Goal: Transaction & Acquisition: Book appointment/travel/reservation

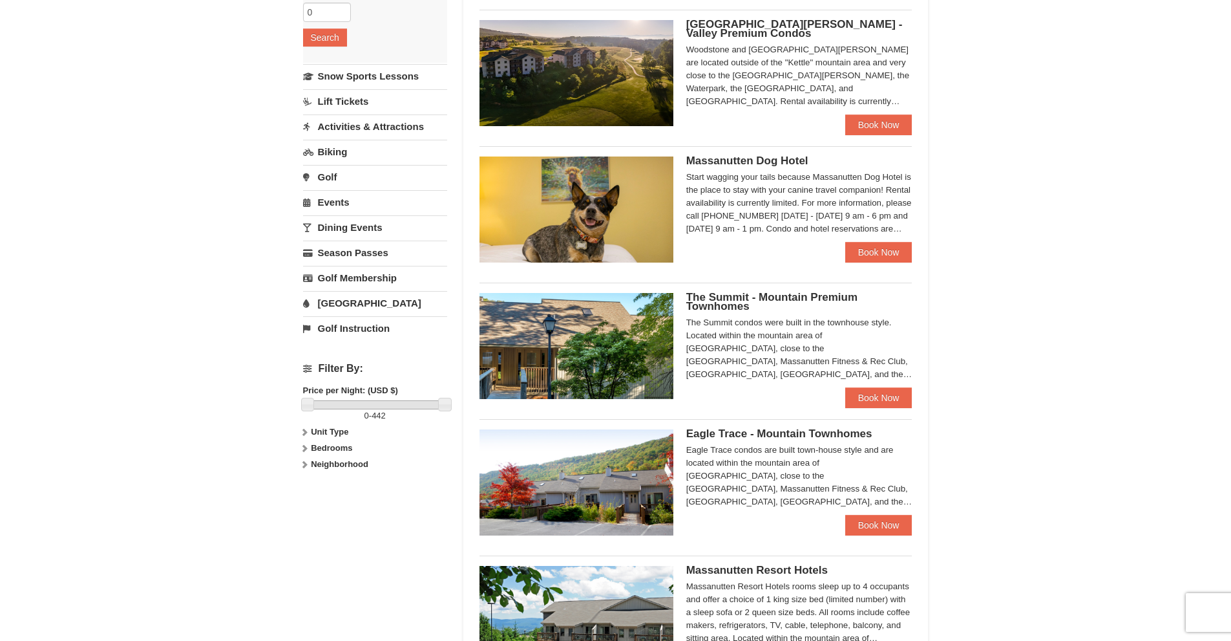
scroll to position [91, 0]
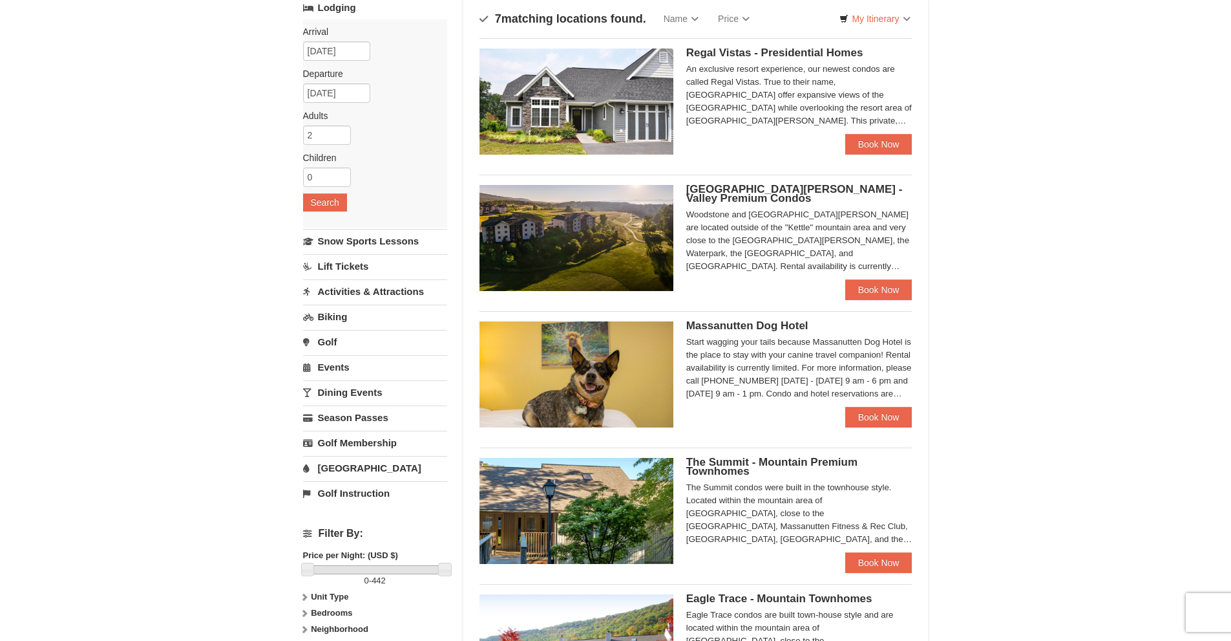
click at [346, 266] on link "Lift Tickets" at bounding box center [375, 266] width 144 height 24
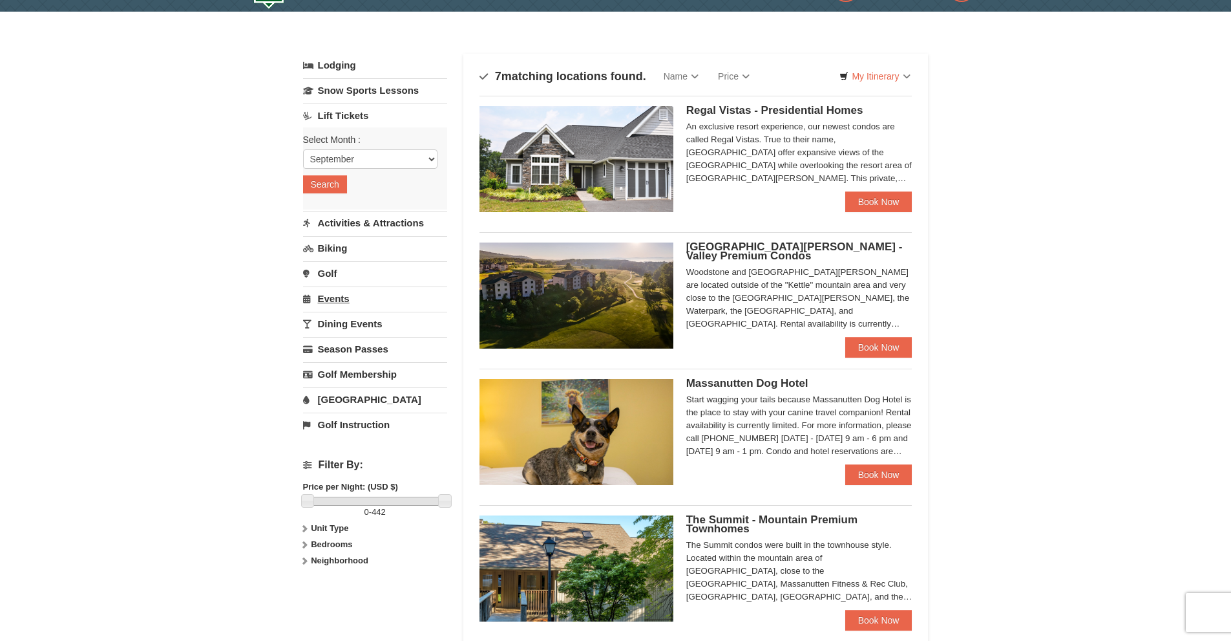
scroll to position [27, 0]
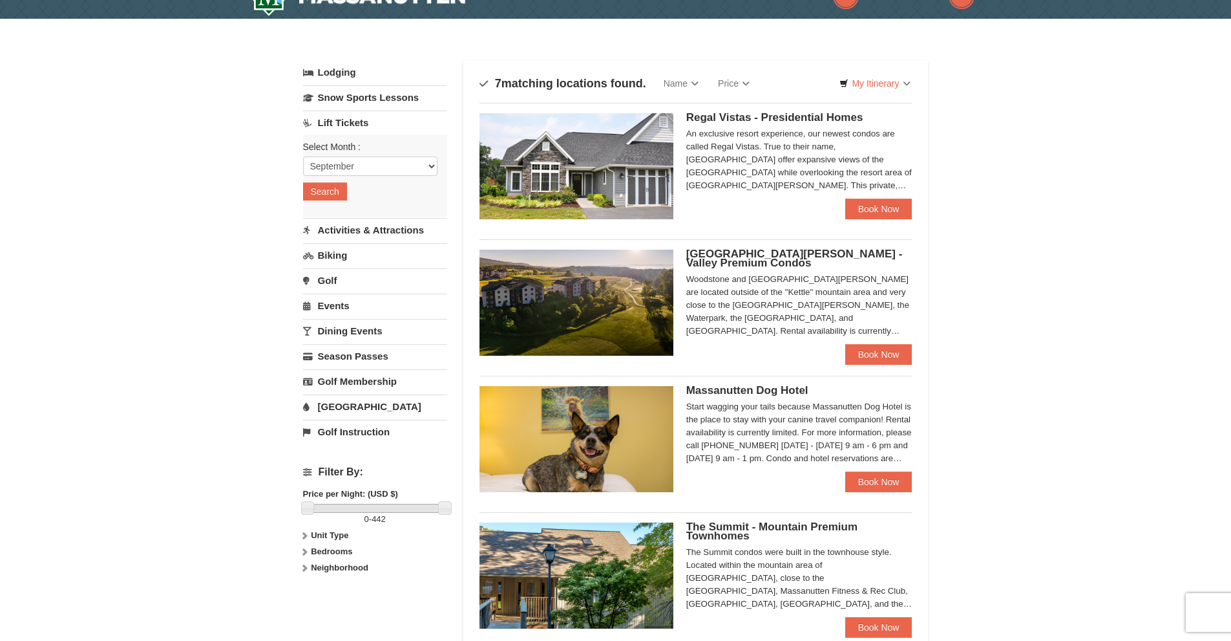
click at [357, 231] on link "Activities & Attractions" at bounding box center [375, 230] width 144 height 24
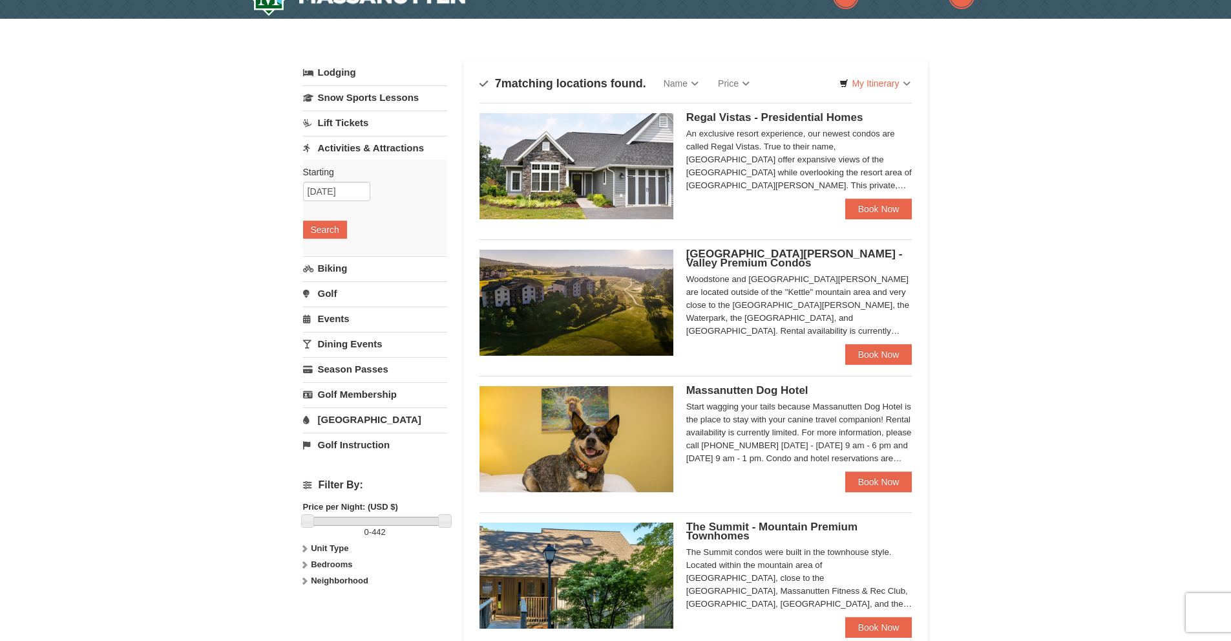
click at [255, 211] on div "× Categories Map List Filter My Itinerary Questions? 1-540-289-9441 Lodging Arr…" at bounding box center [615, 556] width 1231 height 1074
click at [347, 122] on link "Lift Tickets" at bounding box center [375, 123] width 144 height 24
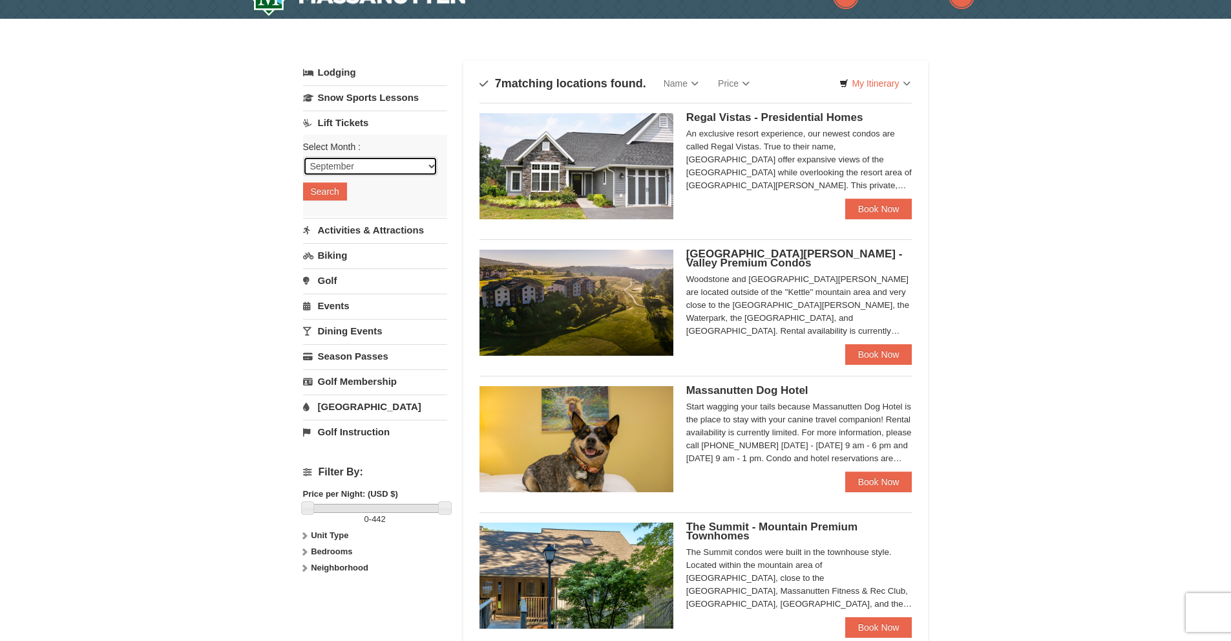
click at [358, 164] on select "September October November December January February March April May June July …" at bounding box center [370, 165] width 134 height 19
click at [303, 156] on select "September October November December January February March April May June July …" at bounding box center [370, 165] width 134 height 19
click at [343, 182] on button "Search" at bounding box center [325, 191] width 44 height 18
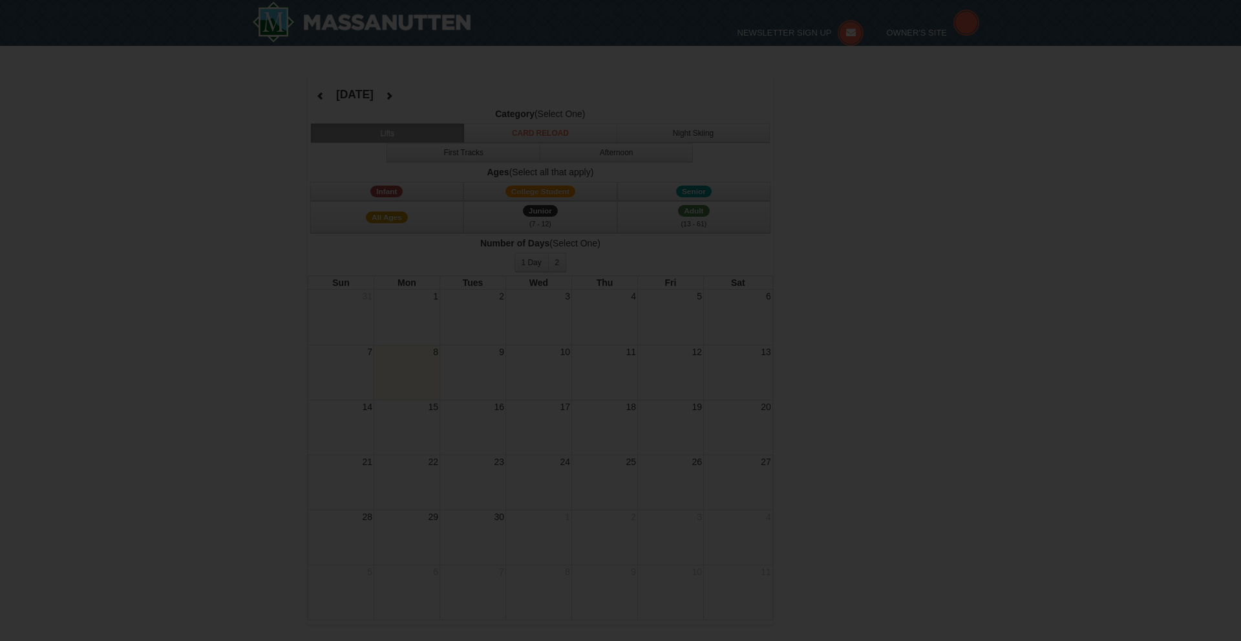
select select "9"
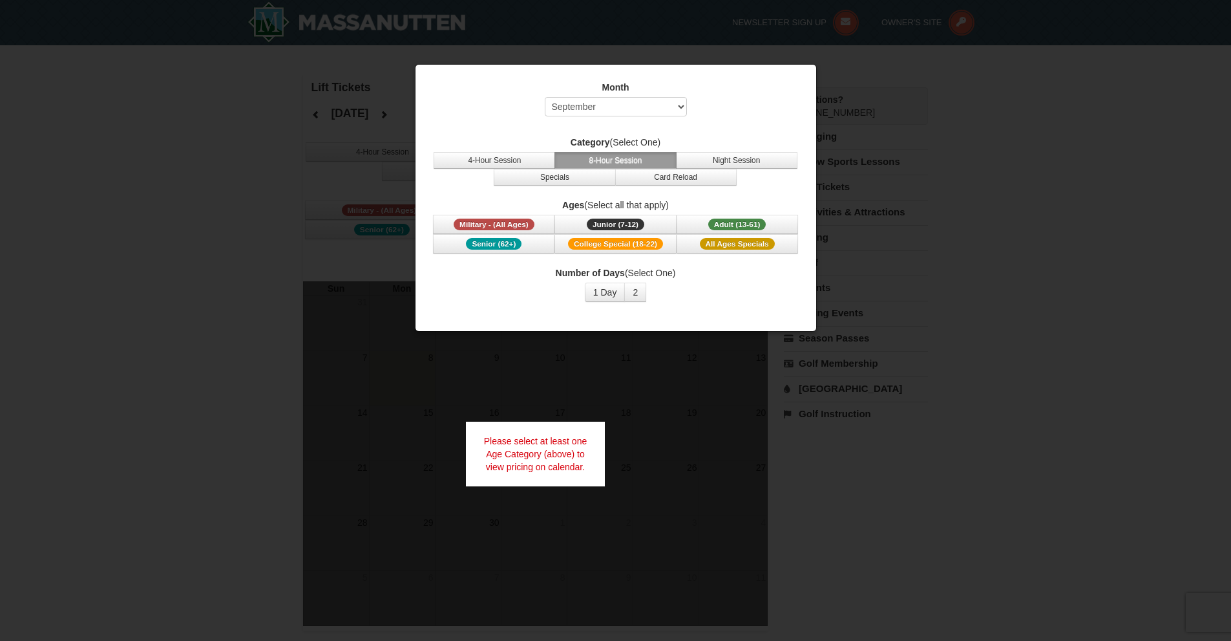
click at [414, 397] on div at bounding box center [615, 320] width 1231 height 641
click at [727, 220] on span "Adult (13-61)" at bounding box center [737, 224] width 58 height 12
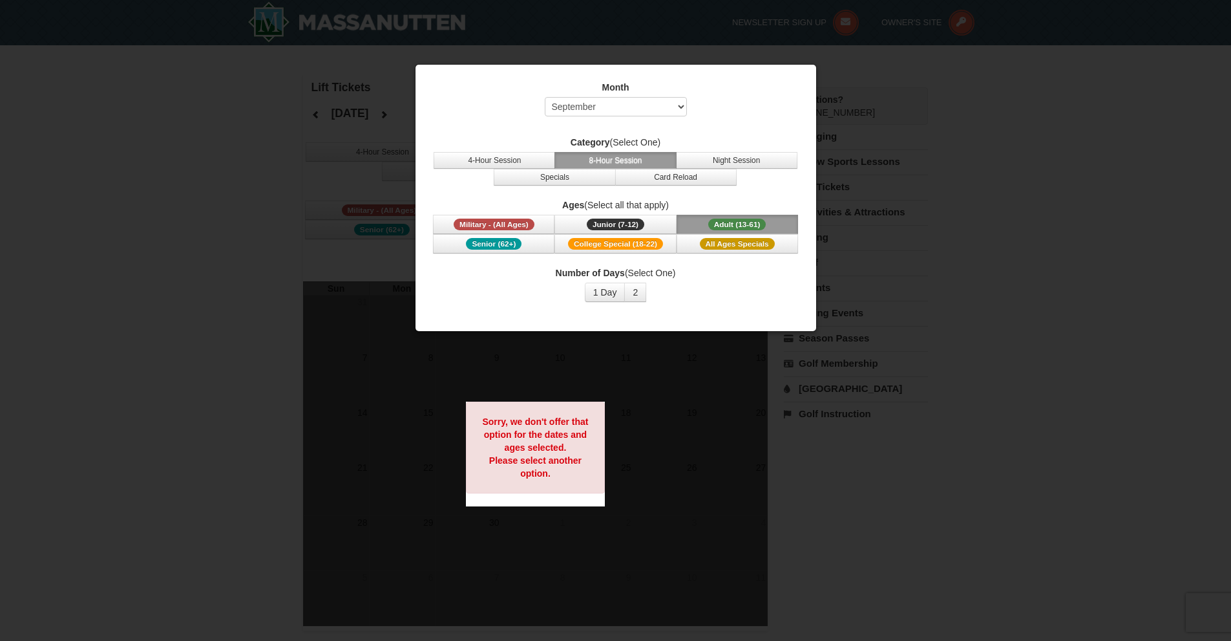
click at [360, 370] on div at bounding box center [615, 320] width 1231 height 641
click at [509, 414] on div "Sorry, we don't offer that option for the dates and ages selected. Please selec…" at bounding box center [536, 447] width 140 height 92
click at [935, 493] on div at bounding box center [615, 320] width 1231 height 641
click at [643, 292] on button "2" at bounding box center [635, 291] width 22 height 19
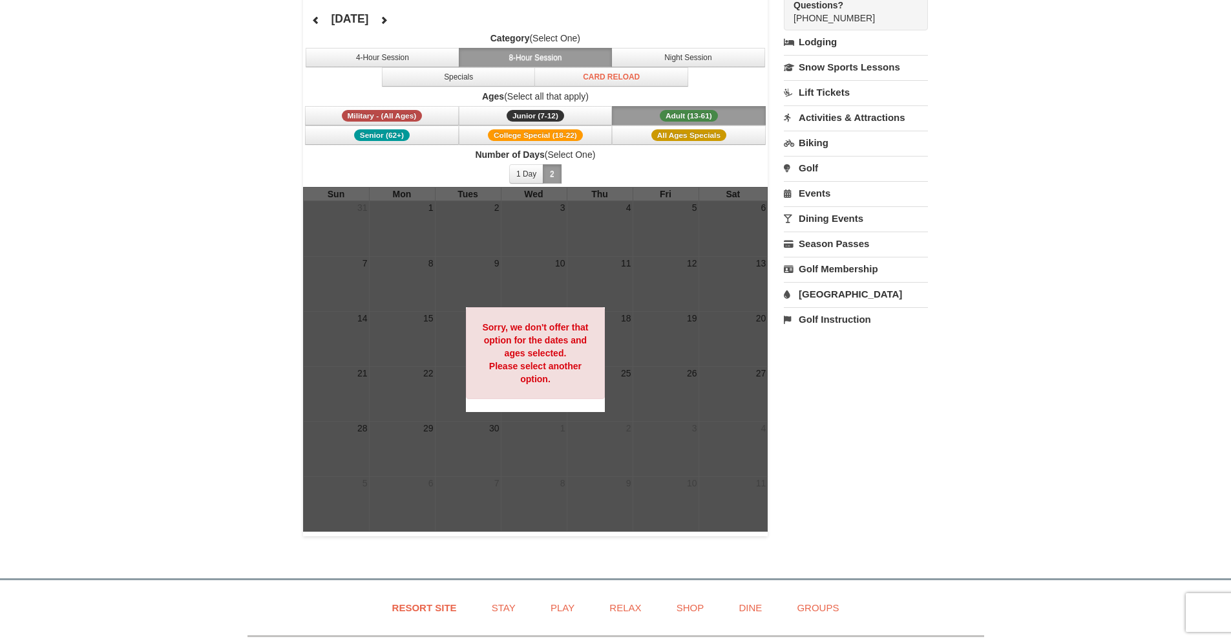
scroll to position [129, 0]
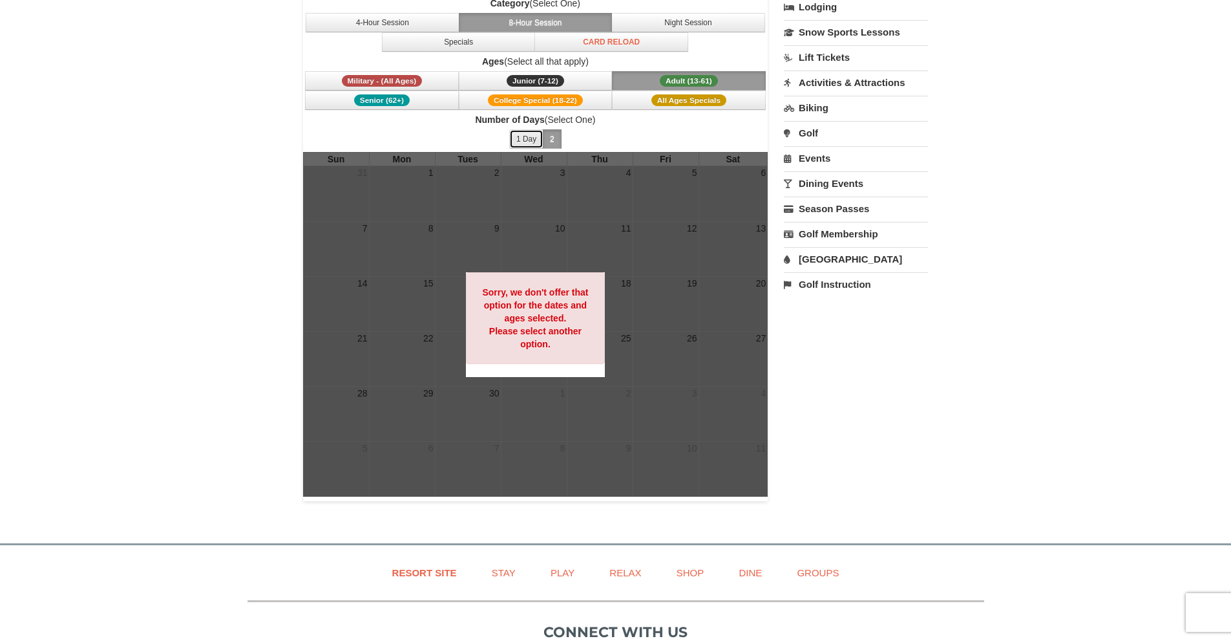
click at [531, 138] on button "1 Day" at bounding box center [526, 138] width 34 height 19
click at [538, 138] on button "1 Day" at bounding box center [526, 138] width 34 height 19
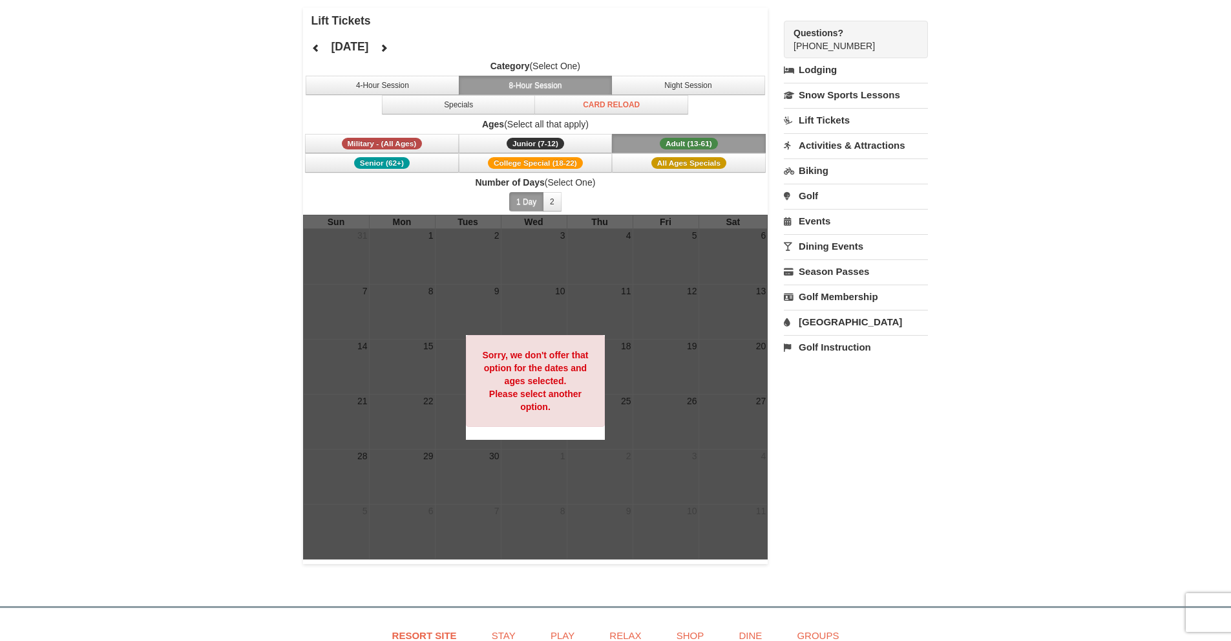
scroll to position [65, 0]
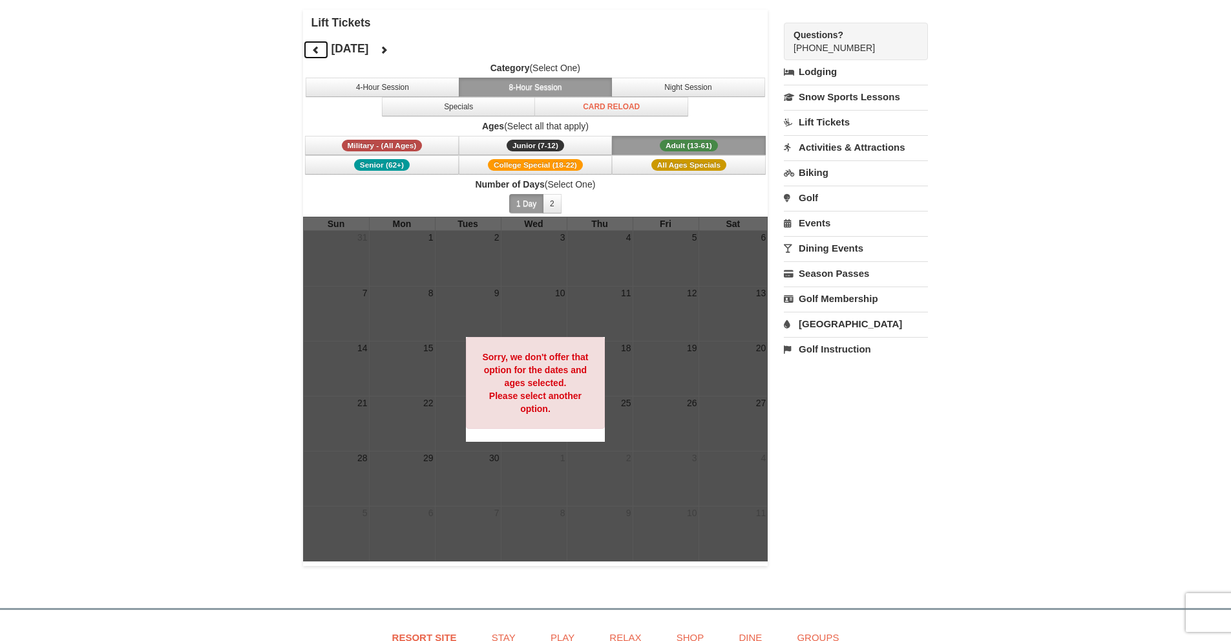
click at [312, 50] on icon at bounding box center [316, 49] width 9 height 9
click at [388, 51] on icon at bounding box center [383, 49] width 9 height 9
click at [397, 51] on button at bounding box center [384, 49] width 26 height 19
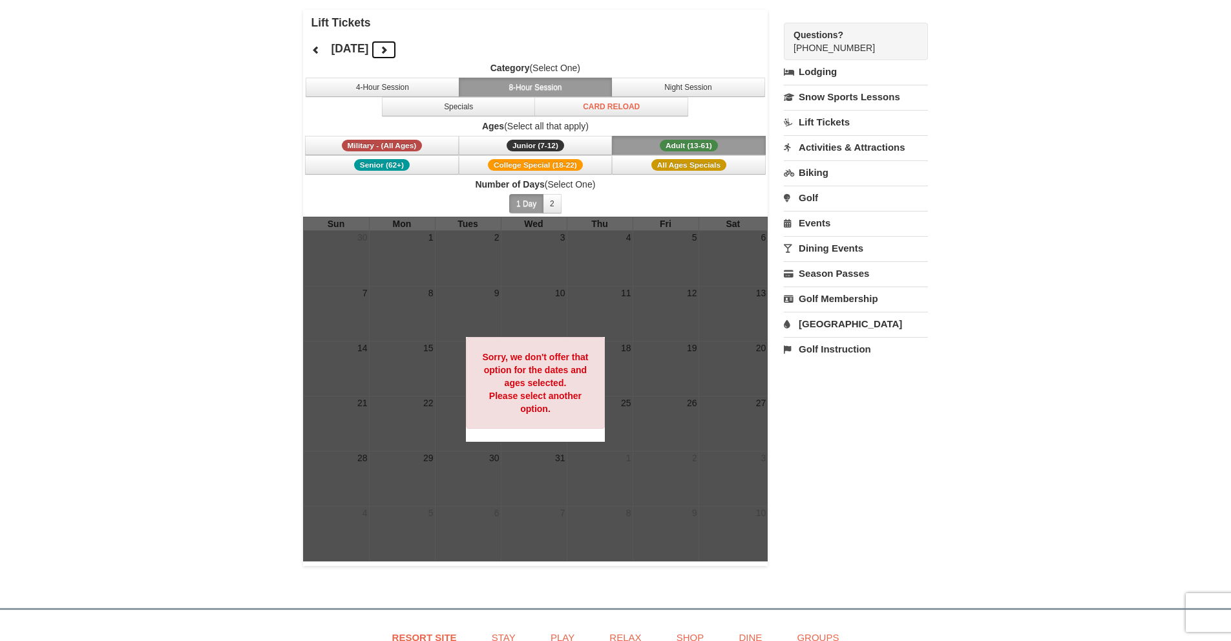
click at [397, 51] on button at bounding box center [384, 49] width 26 height 19
click at [394, 144] on span "Military - (All Ages)" at bounding box center [382, 146] width 81 height 12
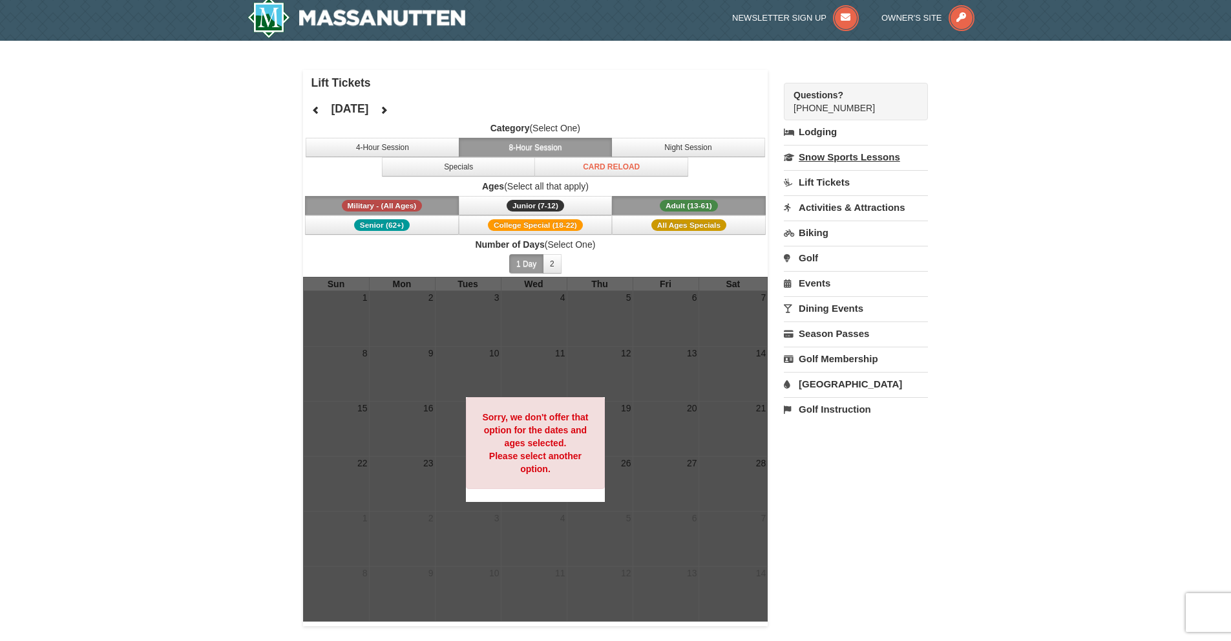
scroll to position [0, 0]
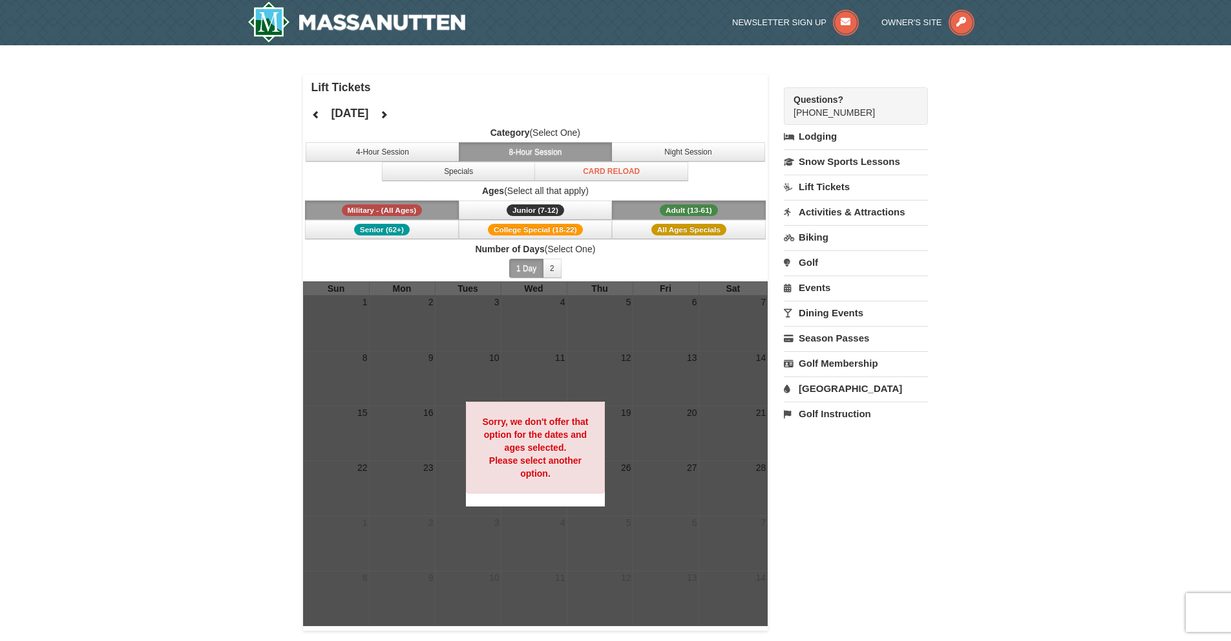
click at [817, 187] on link "Lift Tickets" at bounding box center [856, 187] width 144 height 24
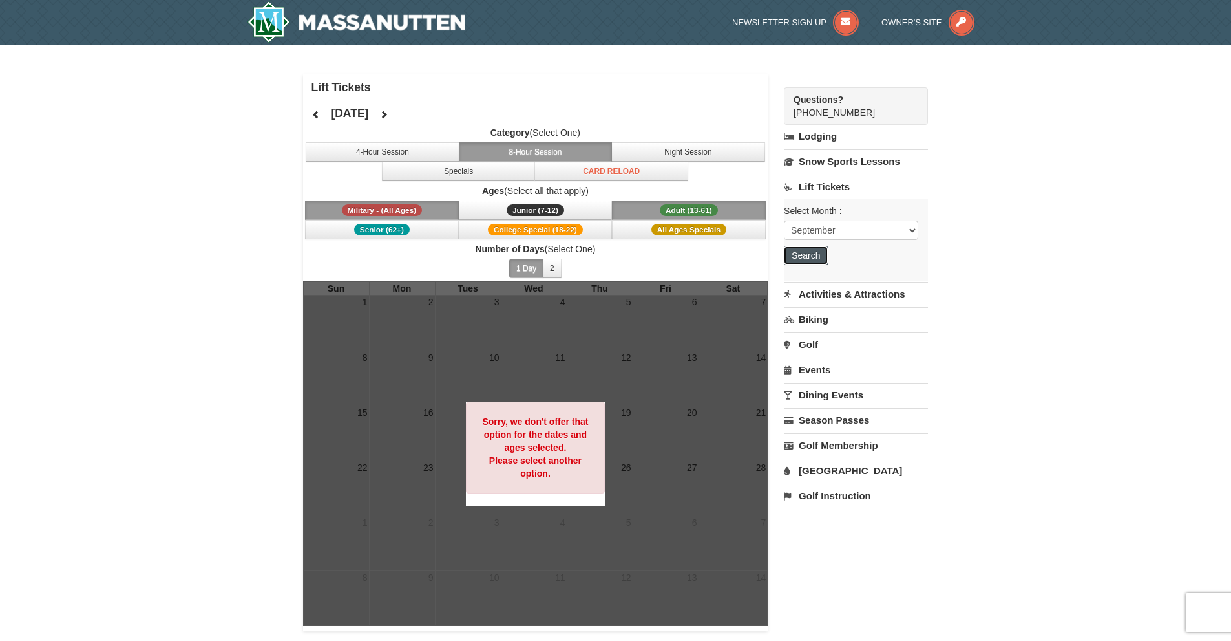
click at [809, 251] on button "Search" at bounding box center [806, 255] width 44 height 18
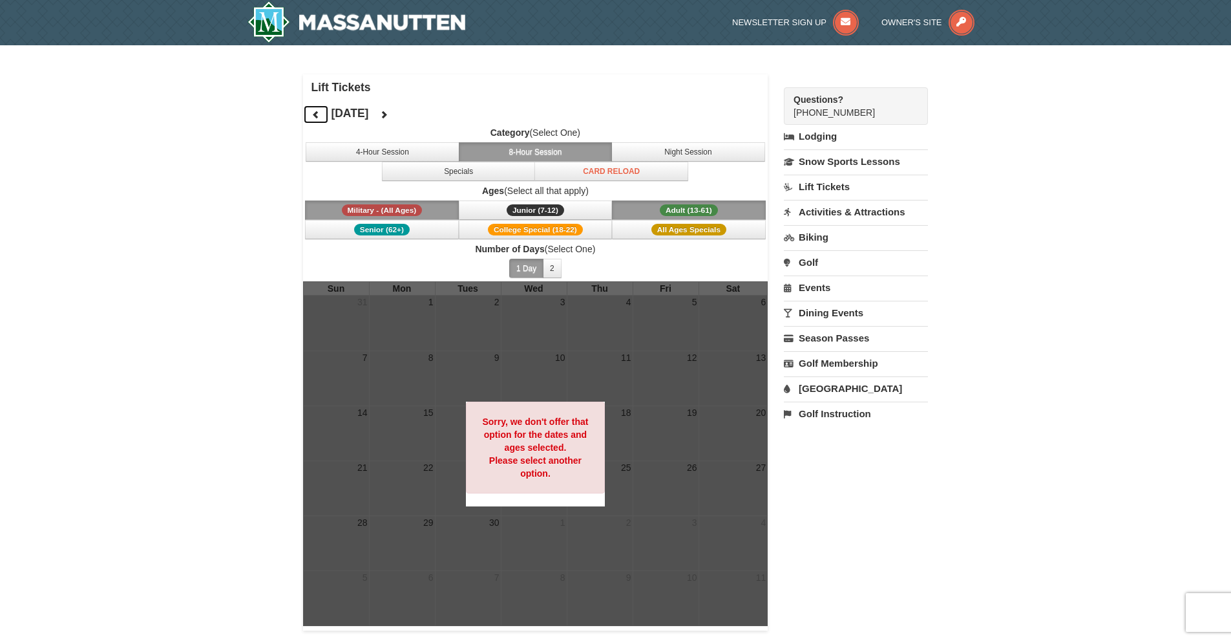
click at [308, 112] on button at bounding box center [316, 114] width 26 height 19
click at [344, 85] on h4 "Lift Tickets" at bounding box center [540, 87] width 457 height 13
click at [831, 215] on link "Activities & Attractions" at bounding box center [856, 212] width 144 height 24
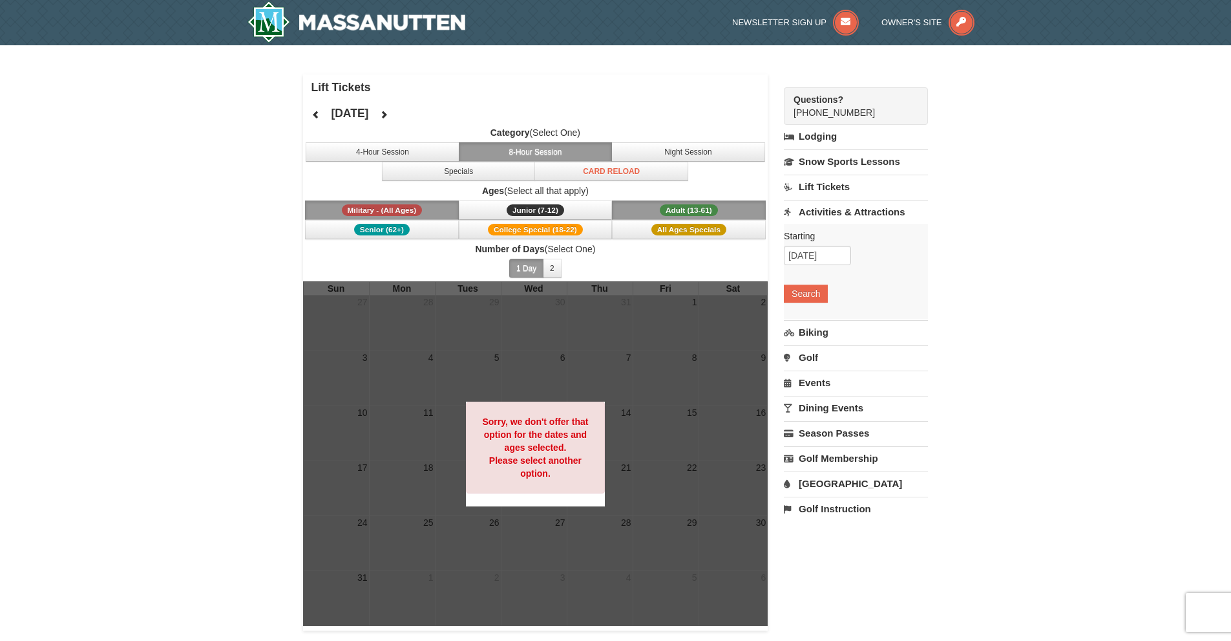
click at [816, 282] on div "Starting Please format dates MM/DD/YYYY Please format dates MM/DD/YYYY 09/08/20…" at bounding box center [856, 271] width 144 height 95
click at [816, 297] on button "Search" at bounding box center [806, 293] width 44 height 18
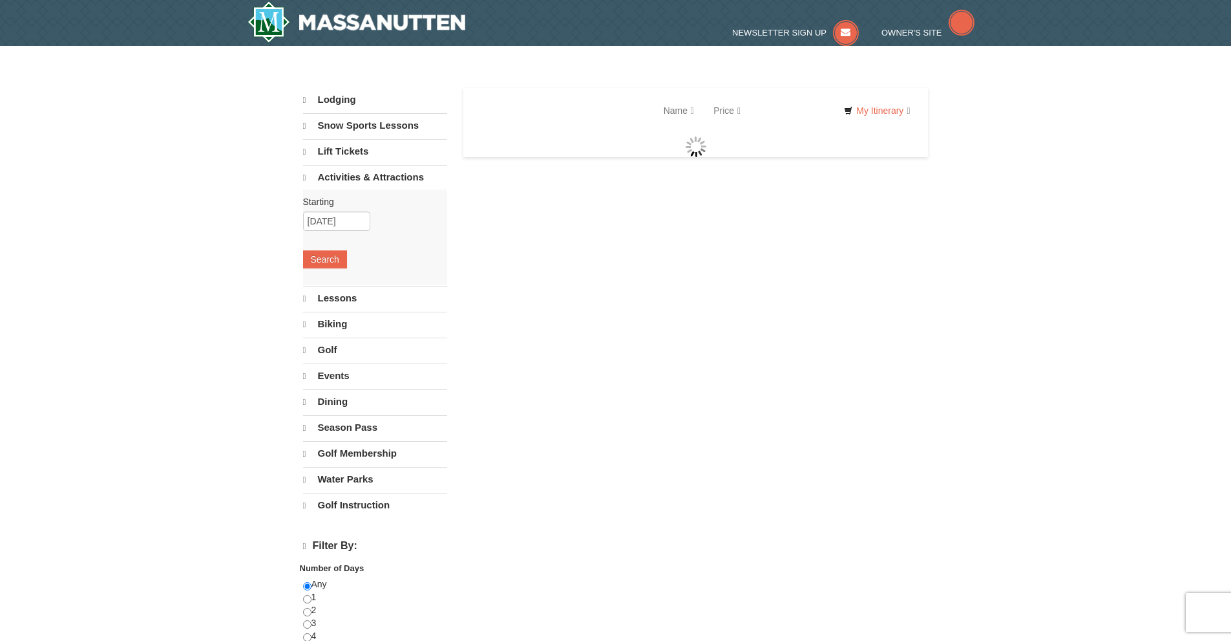
select select "9"
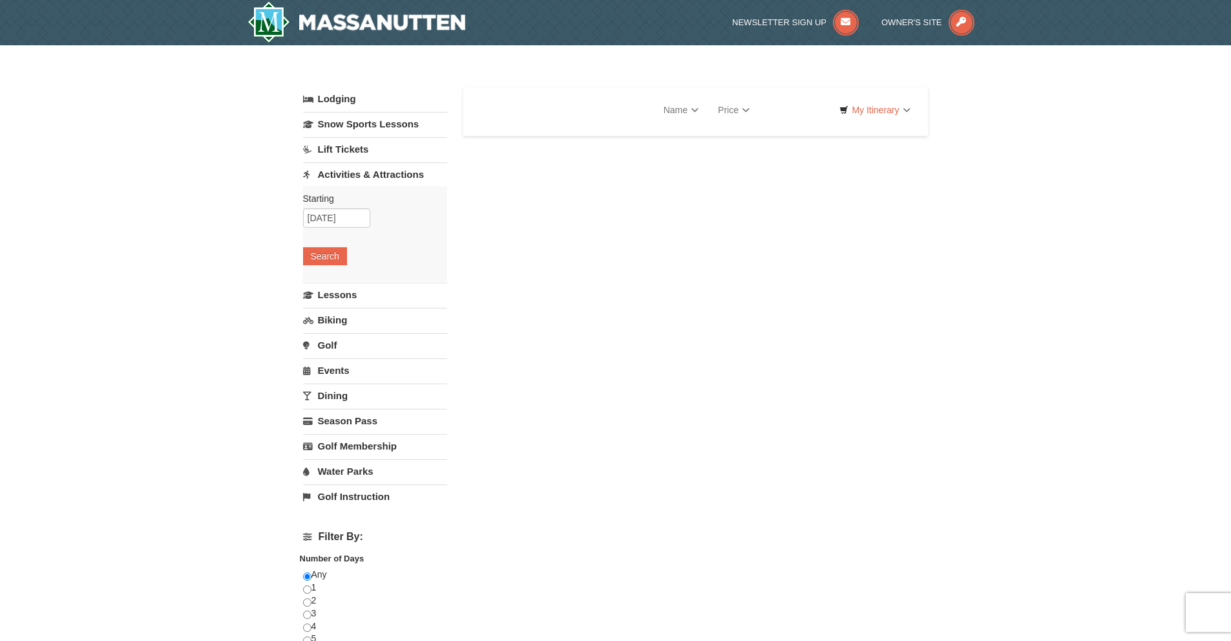
select select "9"
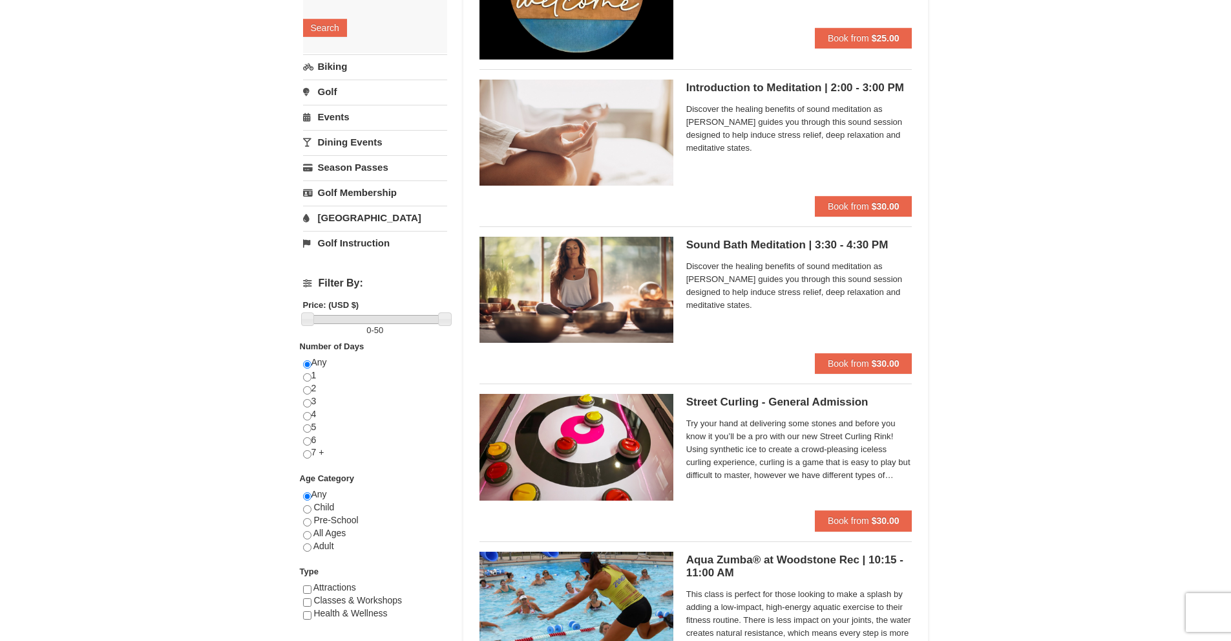
scroll to position [194, 0]
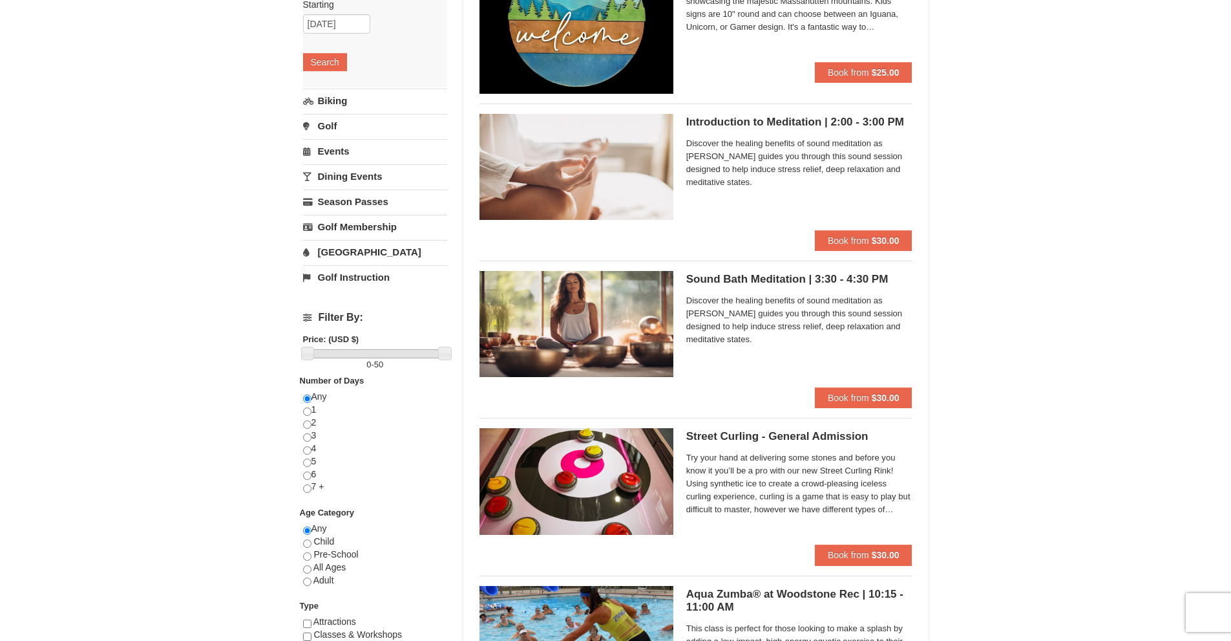
click at [360, 253] on link "[GEOGRAPHIC_DATA]" at bounding box center [375, 252] width 144 height 24
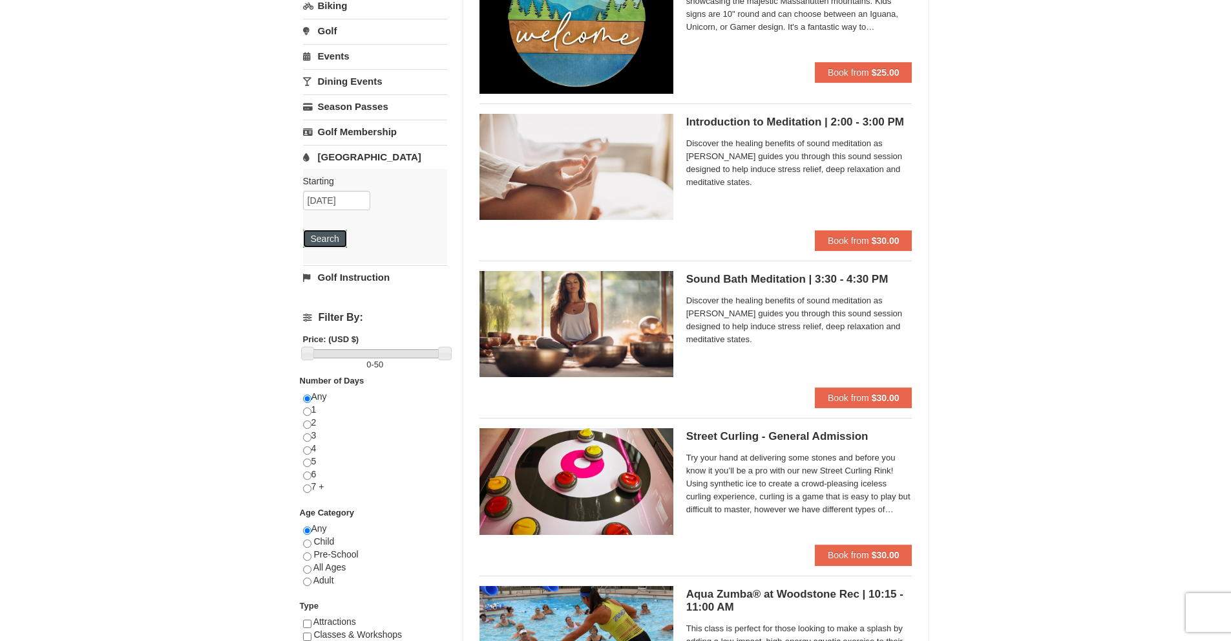
click at [319, 235] on button "Search" at bounding box center [325, 238] width 44 height 18
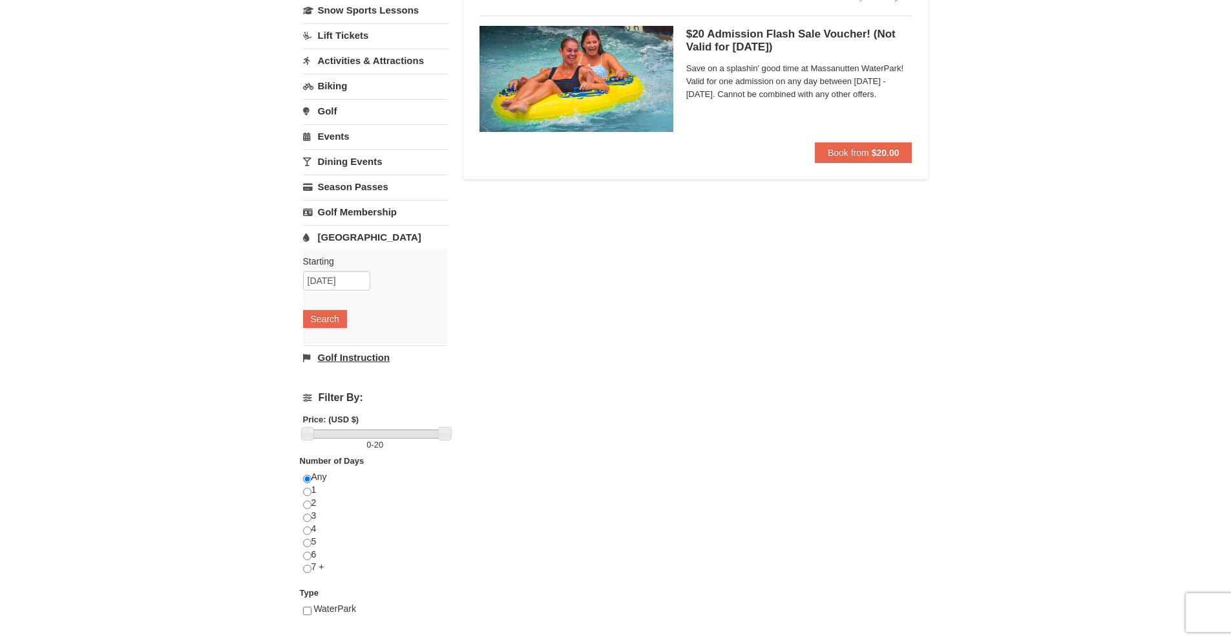
scroll to position [129, 0]
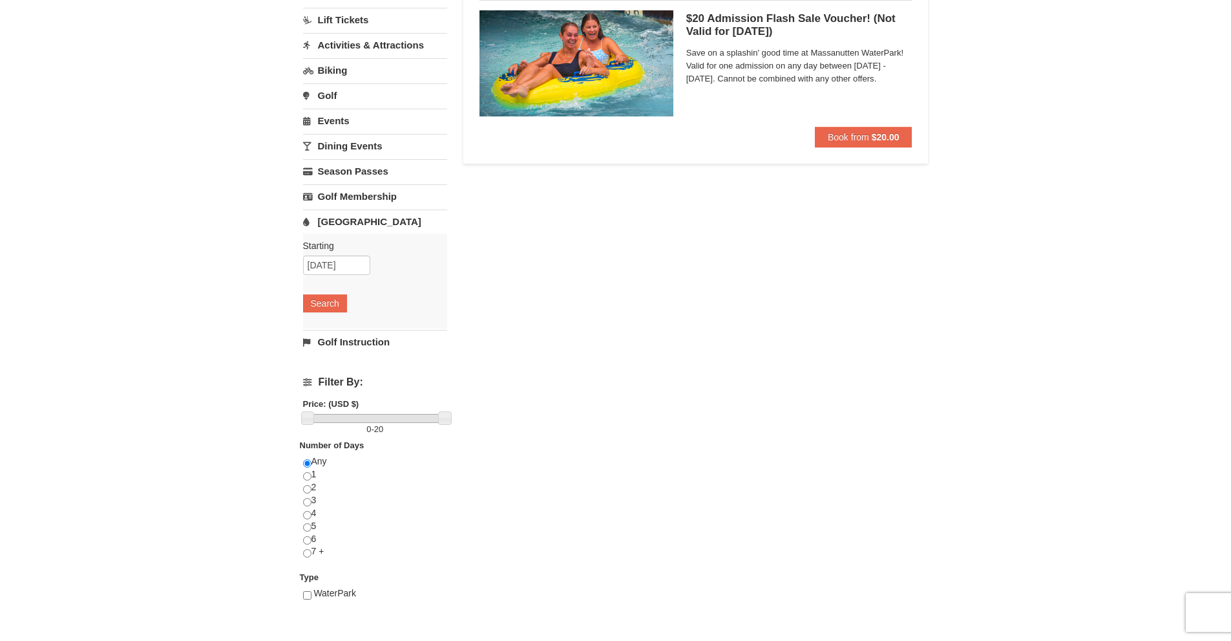
click at [374, 343] on link "Golf Instruction" at bounding box center [375, 342] width 144 height 24
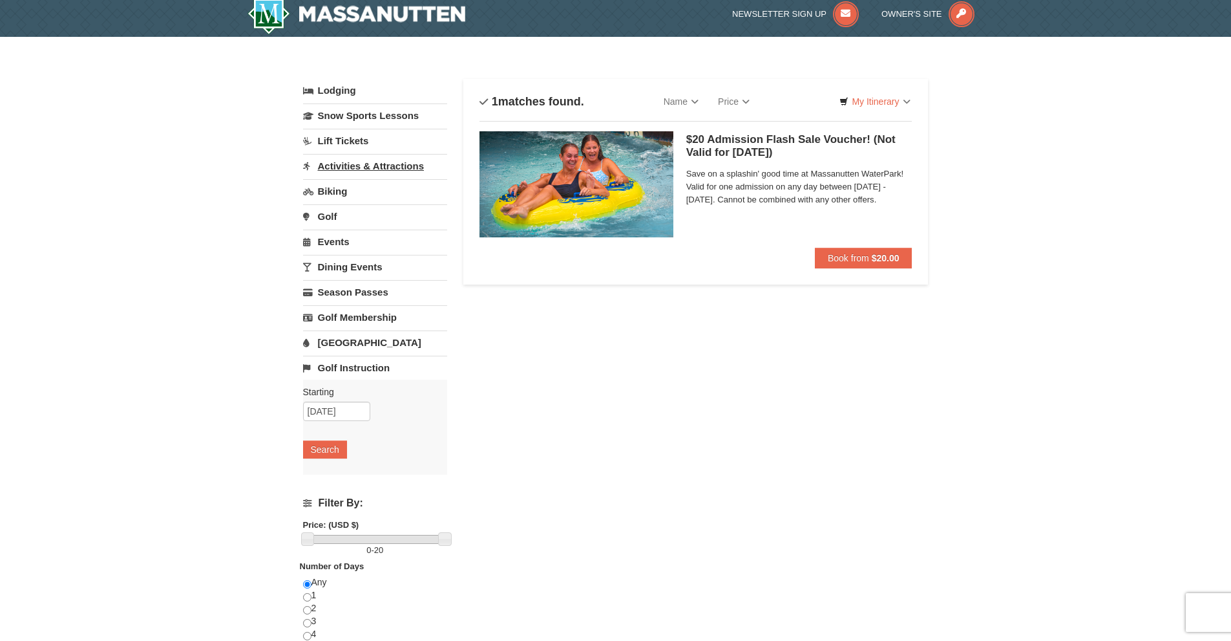
scroll to position [0, 0]
